Goal: Information Seeking & Learning: Learn about a topic

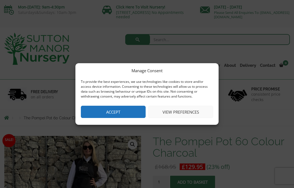
click at [121, 113] on button "Accept" at bounding box center [113, 112] width 65 height 12
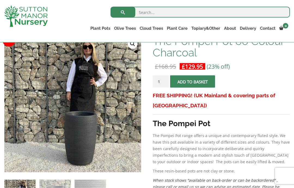
scroll to position [91, 0]
click at [105, 29] on link "Plant Pots" at bounding box center [101, 29] width 24 height 8
click at [146, 12] on input "search" at bounding box center [200, 12] width 179 height 11
type input "Tall planters"
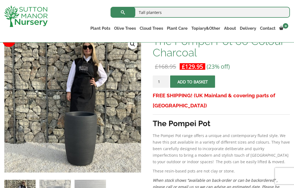
click at [123, 12] on button "submit" at bounding box center [123, 12] width 25 height 11
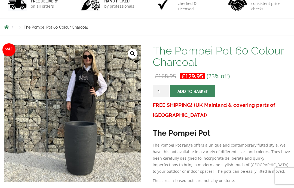
scroll to position [91, 0]
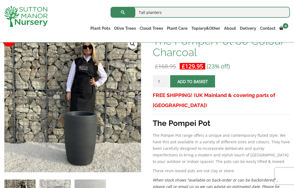
click at [0, 0] on link "The Capri Pots" at bounding box center [0, 0] width 0 height 0
click at [0, 0] on link "The Amalfi Pots" at bounding box center [0, 0] width 0 height 0
click at [0, 0] on link "The Brunello Pots" at bounding box center [0, 0] width 0 height 0
click at [0, 0] on link "The Venice Cube Pots" at bounding box center [0, 0] width 0 height 0
click at [0, 0] on link "The Barolo Pots" at bounding box center [0, 0] width 0 height 0
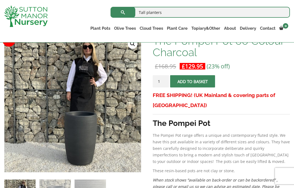
click at [0, 0] on link "The Sicilian Pots" at bounding box center [0, 0] width 0 height 0
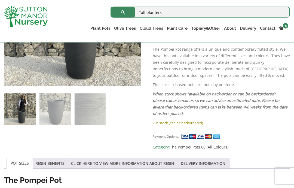
scroll to position [179, 0]
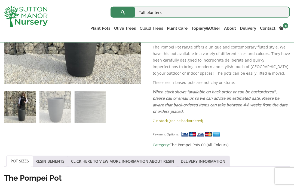
click at [0, 0] on link "The Pisa Pot 80 (All Colours)" at bounding box center [0, 0] width 0 height 0
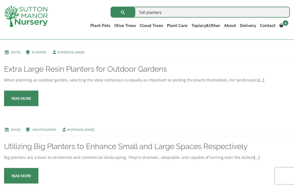
scroll to position [267, 0]
click at [21, 98] on span at bounding box center [21, 98] width 0 height 0
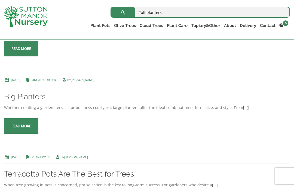
scroll to position [397, 0]
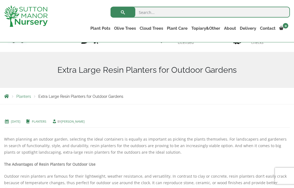
scroll to position [37, 0]
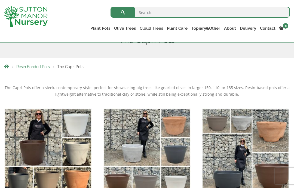
scroll to position [72, 0]
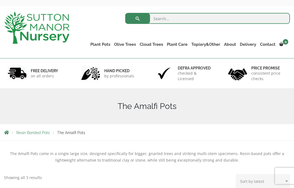
scroll to position [10, 0]
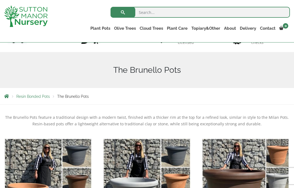
scroll to position [43, 0]
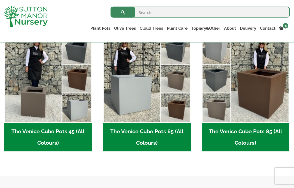
scroll to position [151, 0]
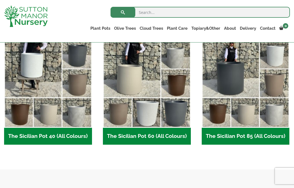
scroll to position [154, 0]
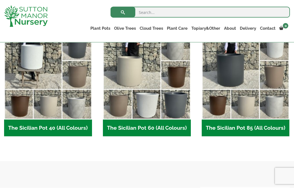
click at [237, 129] on h2 "The Sicilian Pot 85 (All Colours) (6)" at bounding box center [246, 128] width 88 height 17
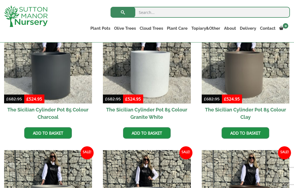
scroll to position [160, 0]
